Goal: Task Accomplishment & Management: Manage account settings

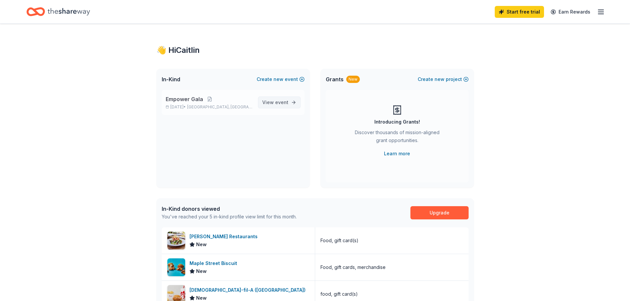
click at [281, 102] on span "event" at bounding box center [281, 103] width 13 height 6
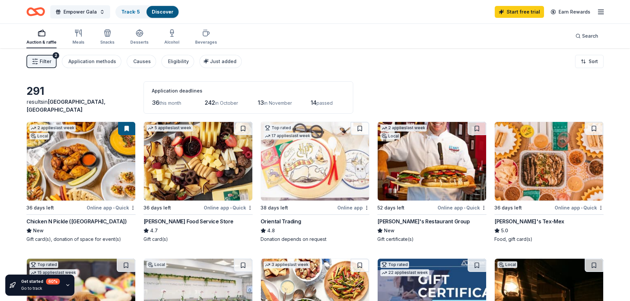
click at [601, 14] on line "button" at bounding box center [600, 14] width 5 height 0
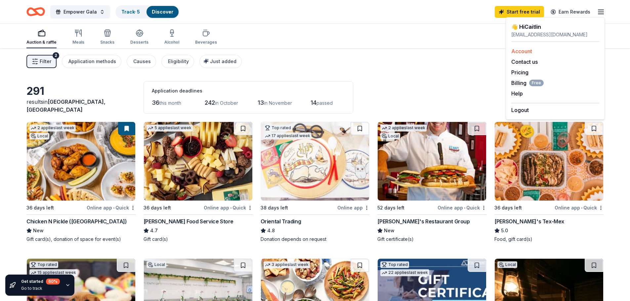
click at [528, 51] on link "Account" at bounding box center [521, 51] width 21 height 7
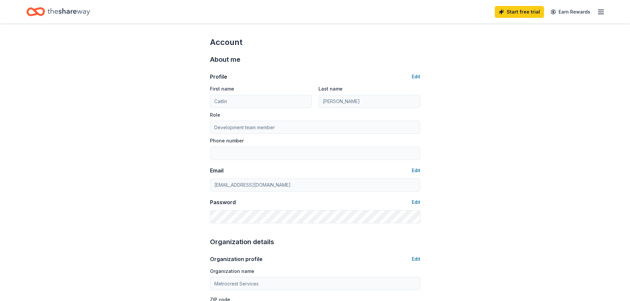
click at [602, 12] on line "button" at bounding box center [600, 12] width 5 height 0
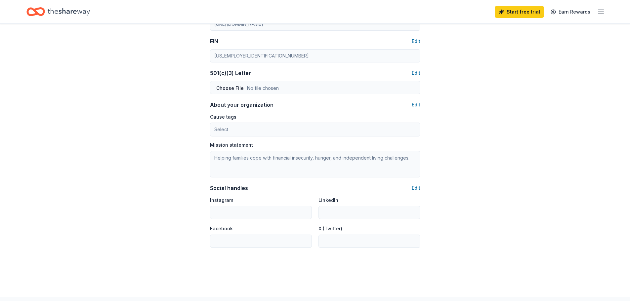
scroll to position [360, 0]
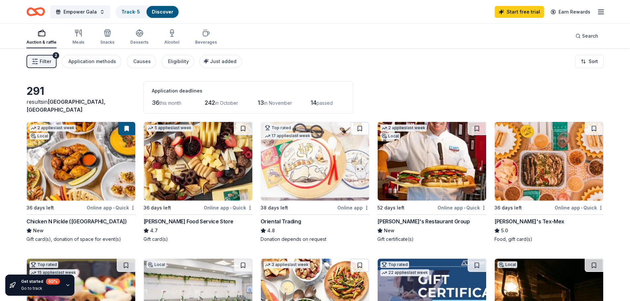
click at [35, 60] on icon "button" at bounding box center [35, 61] width 7 height 7
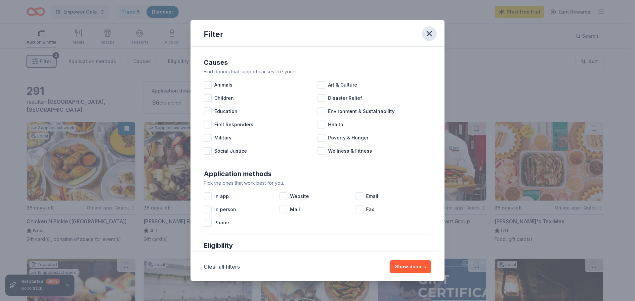
click at [429, 33] on icon "button" at bounding box center [429, 33] width 5 height 5
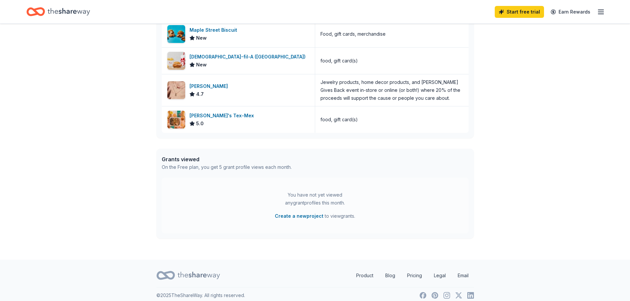
scroll to position [240, 0]
